Goal: Navigation & Orientation: Go to known website

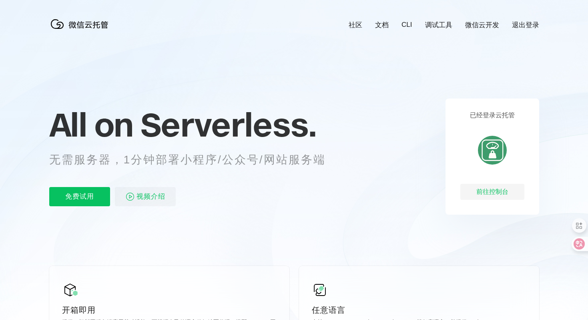
scroll to position [0, 1423]
click at [496, 192] on div "前往控制台" at bounding box center [492, 192] width 64 height 16
click at [494, 190] on div "前往控制台" at bounding box center [492, 192] width 64 height 16
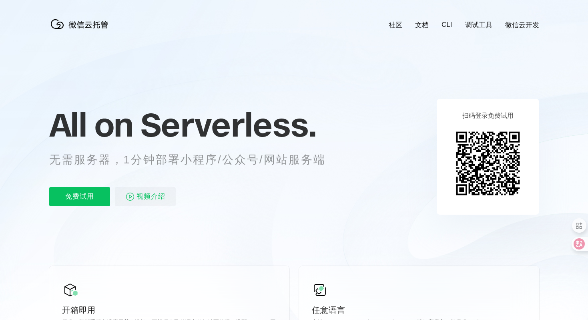
scroll to position [0, 1423]
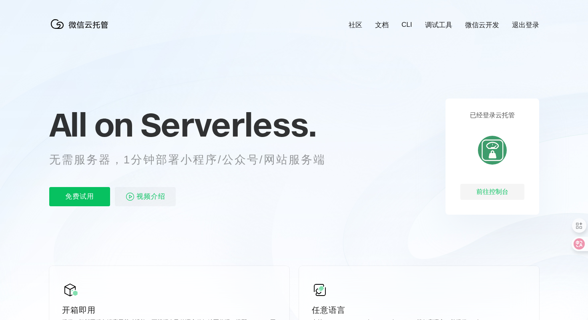
scroll to position [0, 1423]
click at [493, 195] on div "前往控制台" at bounding box center [492, 192] width 64 height 16
